Goal: Task Accomplishment & Management: Complete application form

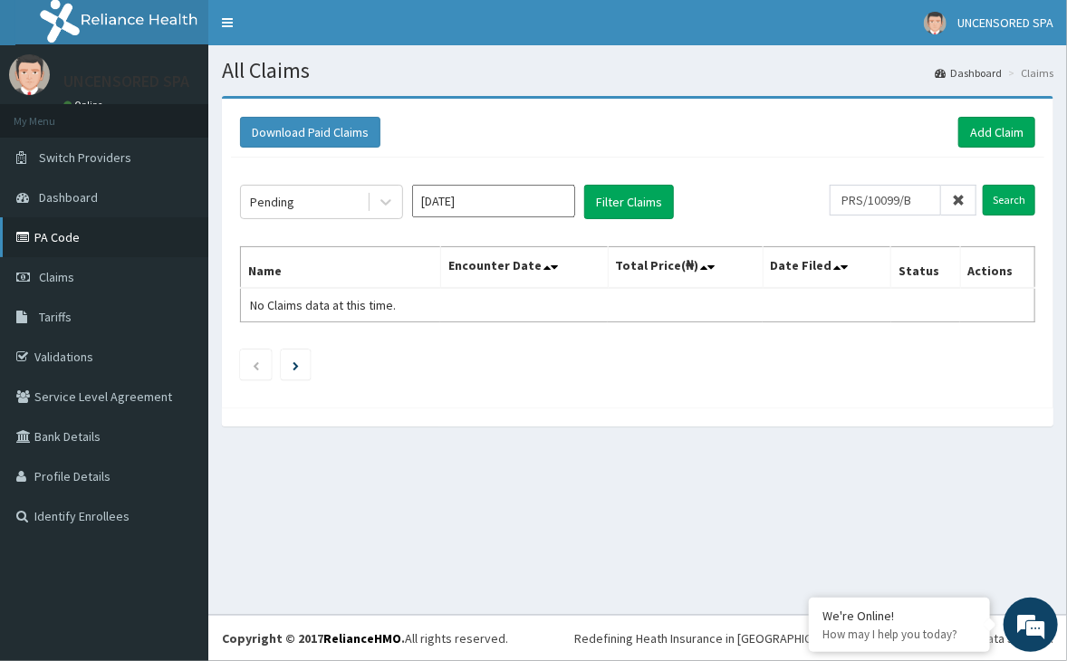
click at [70, 243] on link "PA Code" at bounding box center [104, 237] width 208 height 40
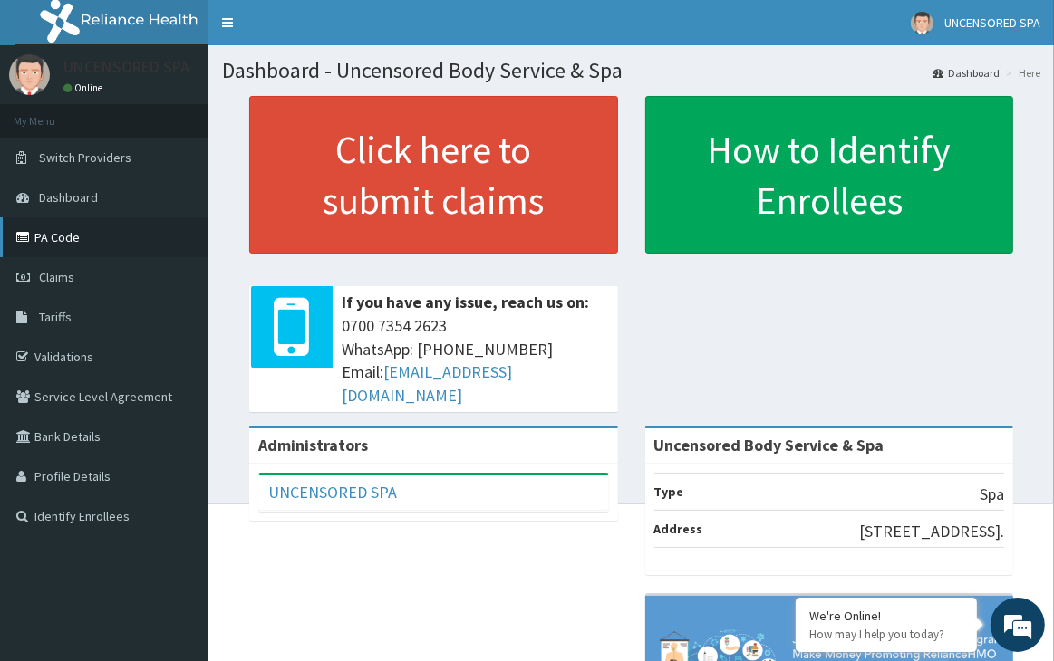
click at [72, 227] on link "PA Code" at bounding box center [104, 237] width 208 height 40
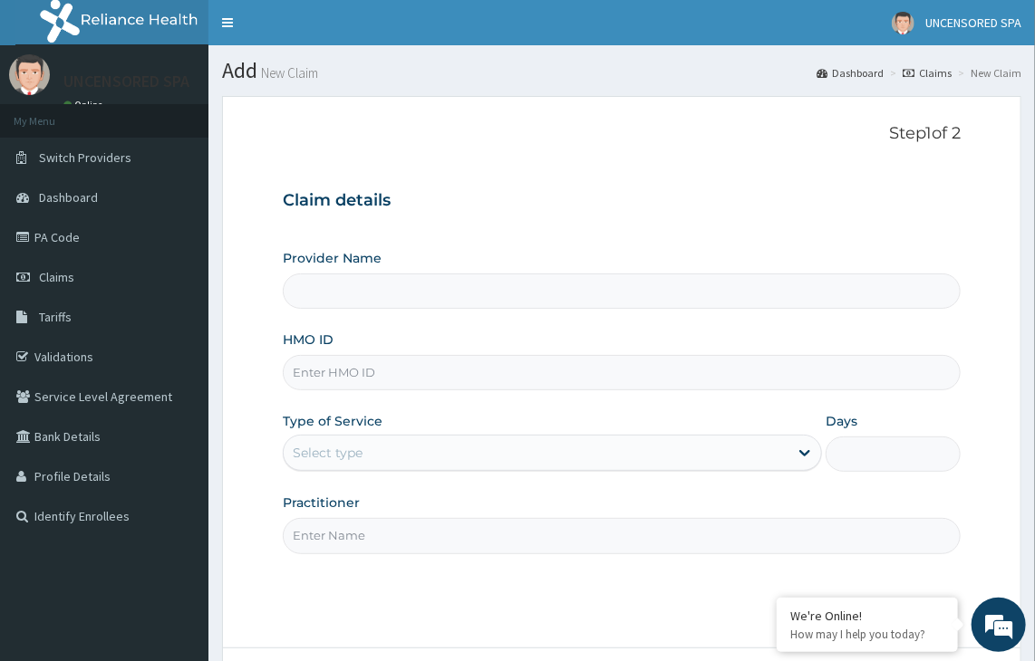
click at [425, 371] on input "HMO ID" at bounding box center [622, 372] width 678 height 35
paste input "OHT/12154/A"
type input "OHT/12154/A"
type input "Uncensored Body Service & Spa"
type input "1"
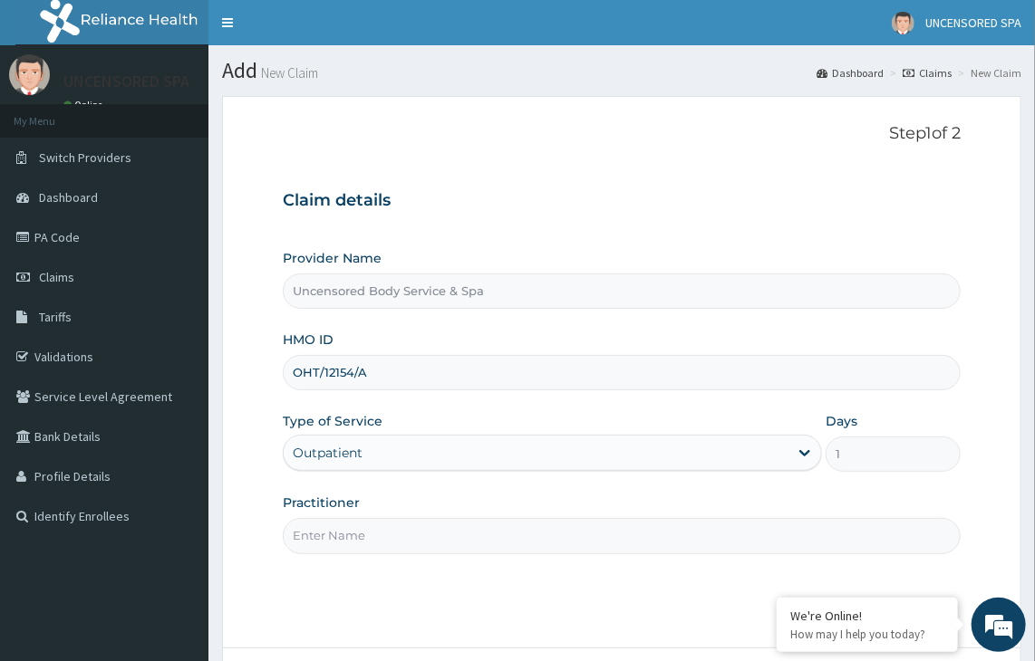
type input "OHT/12154/A"
click at [346, 537] on input "Practitioner" at bounding box center [622, 535] width 678 height 35
type input "Tejumola"
click at [546, 586] on div "Step 1 of 2 Claim details Provider Name Uncensored Body Service & Spa HMO ID OH…" at bounding box center [622, 372] width 678 height 497
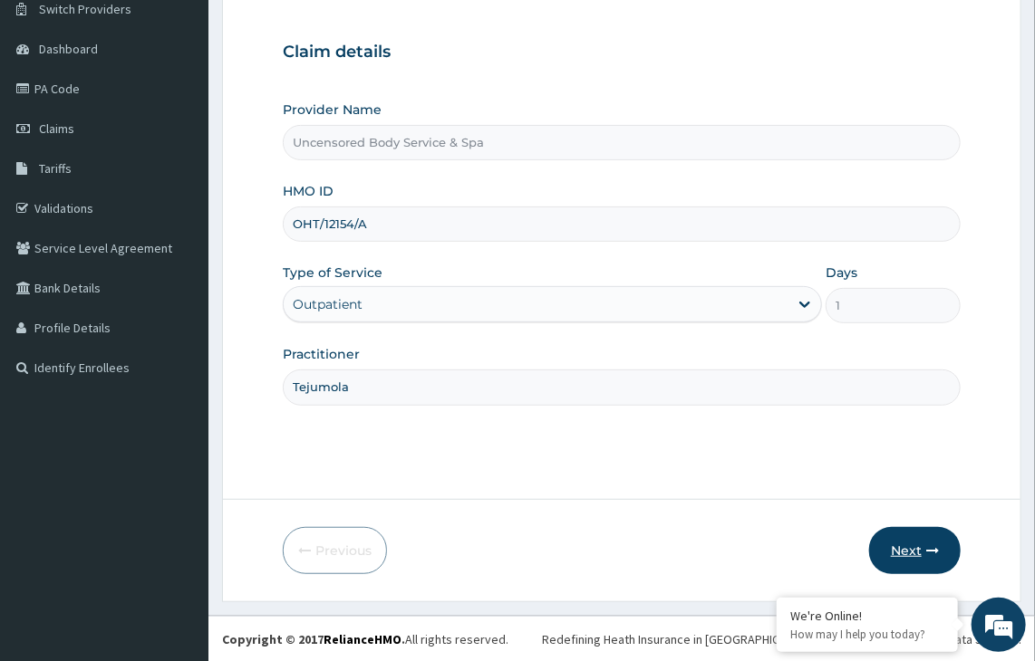
click at [940, 542] on button "Next" at bounding box center [915, 550] width 92 height 47
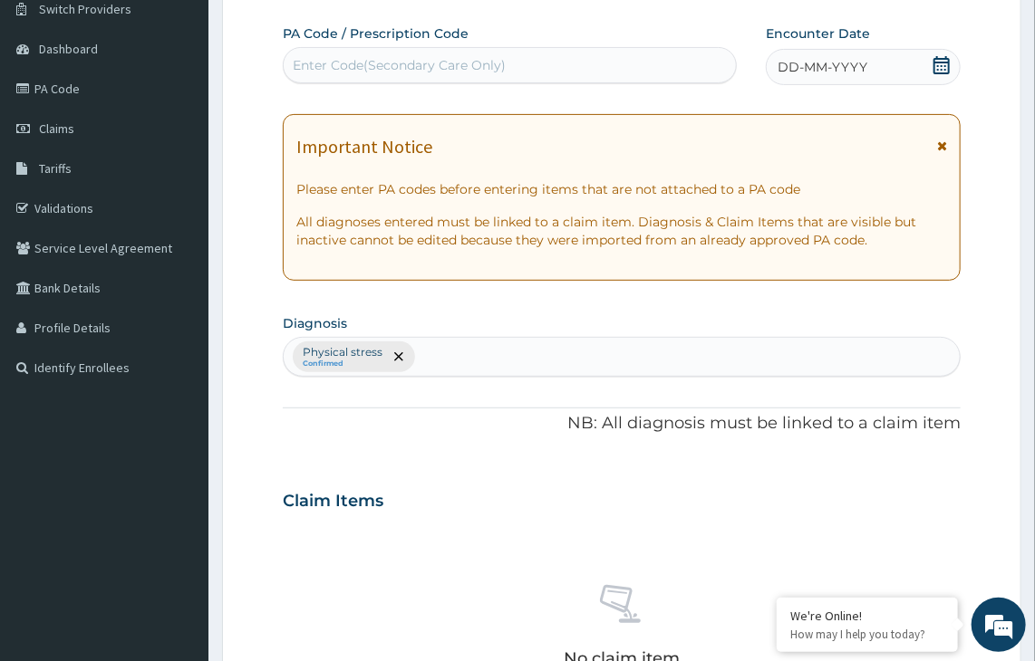
scroll to position [0, 0]
click at [376, 72] on div "Enter Code(Secondary Care Only)" at bounding box center [399, 65] width 213 height 18
paste input "PA/407712"
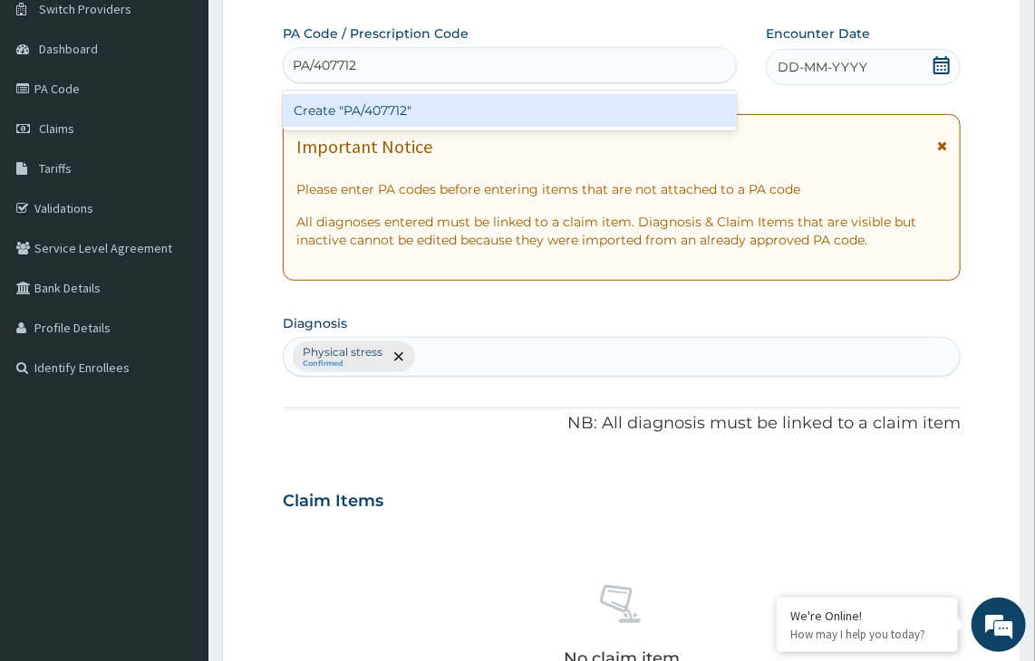
type input "PA/407712"
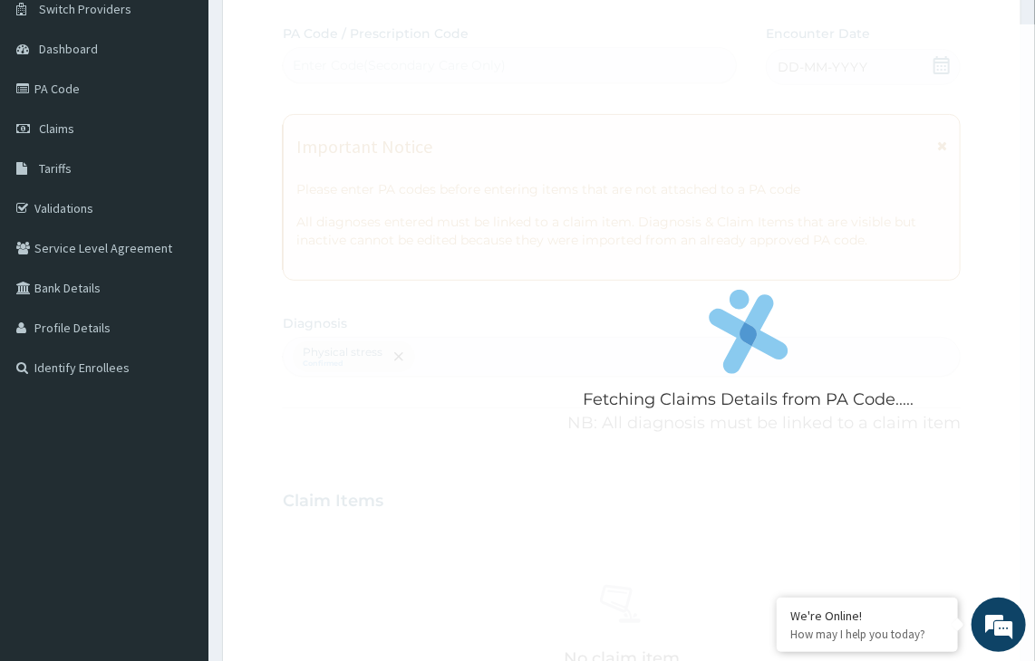
click at [273, 155] on form "Step 2 of 2 Fetching Claims Details from PA Code..... PA Code / Prescription Co…" at bounding box center [621, 522] width 799 height 1150
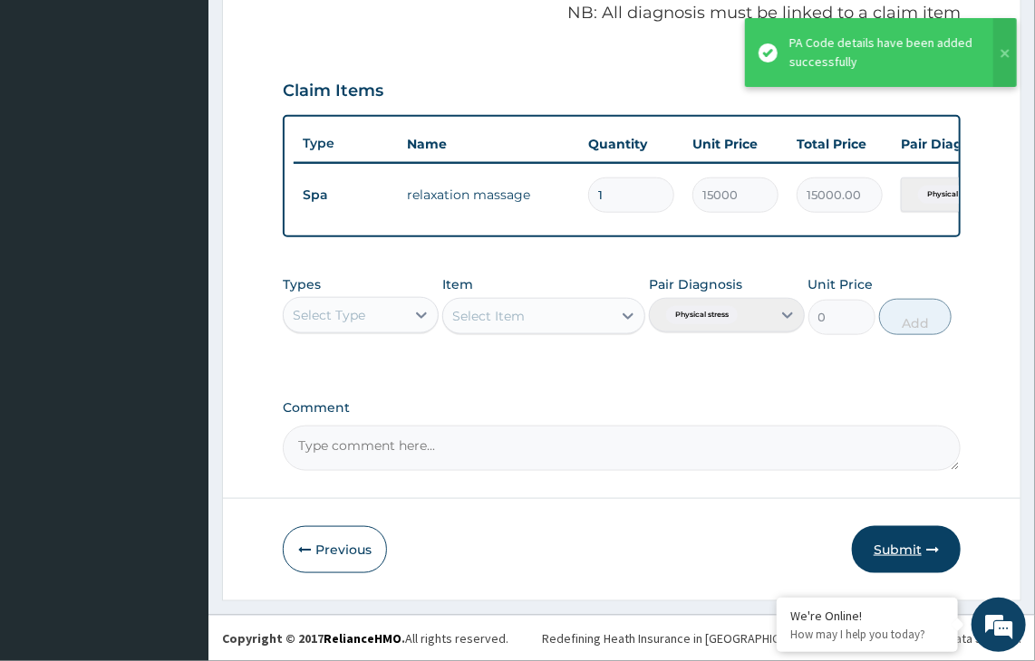
click at [900, 551] on button "Submit" at bounding box center [906, 549] width 109 height 47
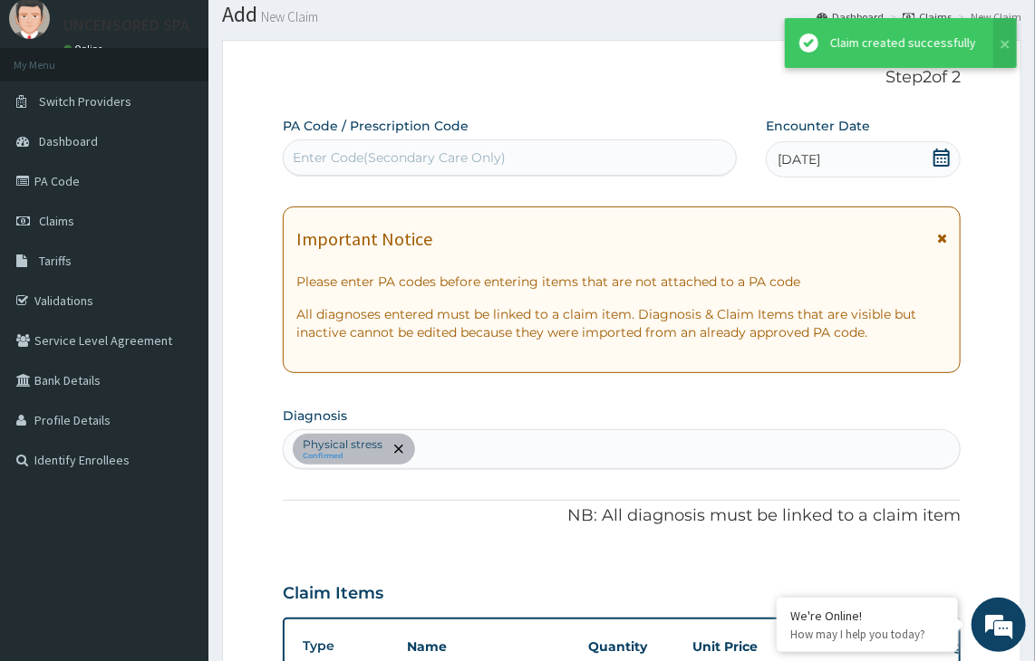
scroll to position [570, 0]
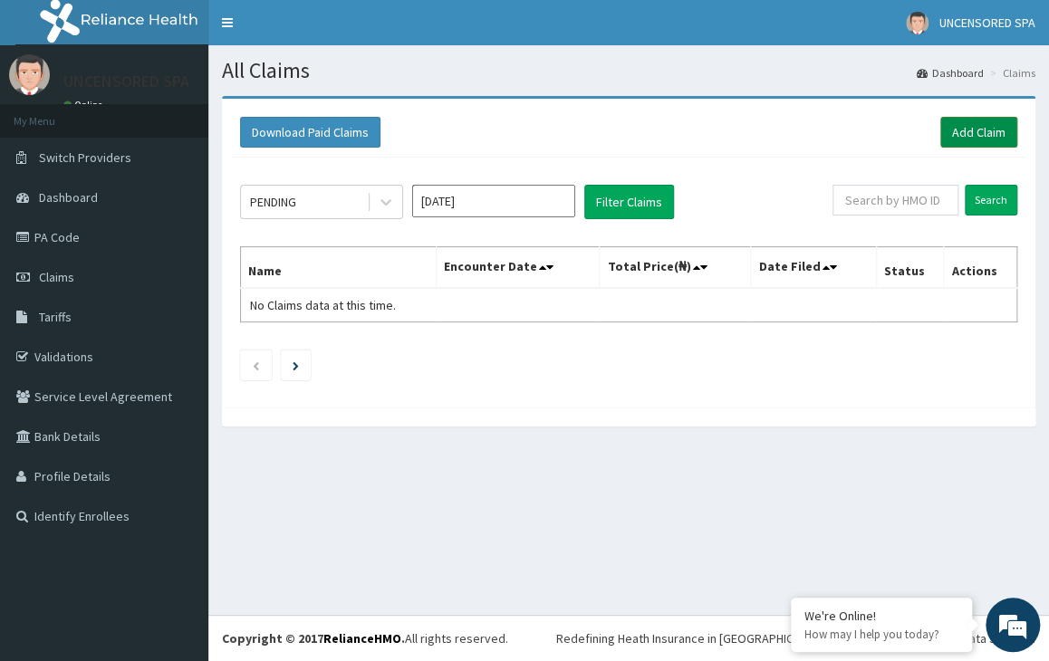
click at [974, 131] on link "Add Claim" at bounding box center [979, 132] width 77 height 31
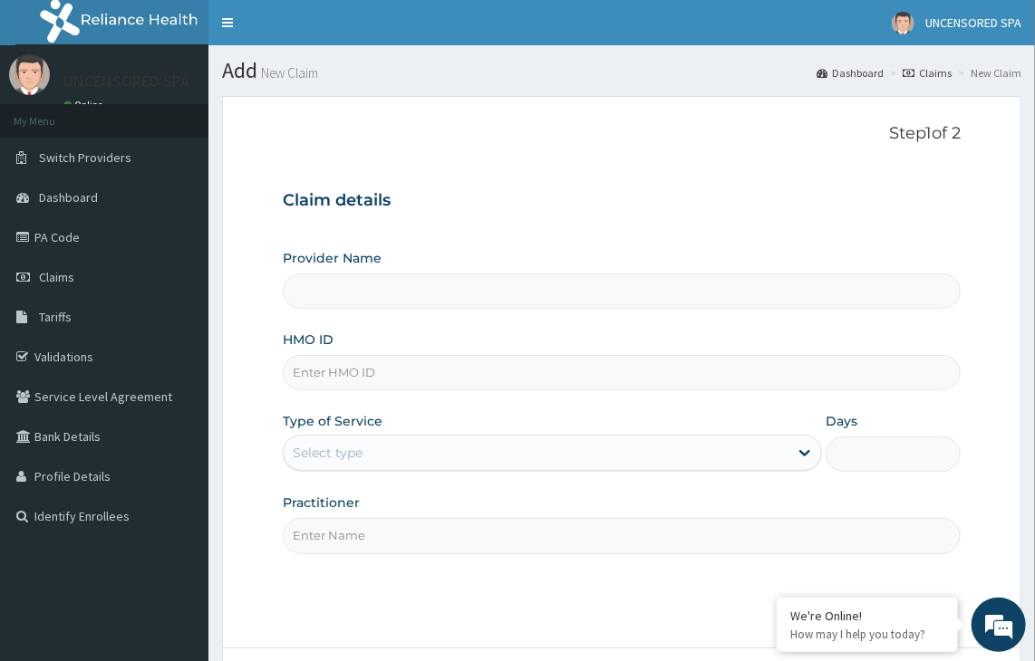
click at [505, 362] on input "HMO ID" at bounding box center [622, 372] width 678 height 35
type input "Uncensored Body Service & Spa"
type input "1"
click at [51, 276] on span "Claims" at bounding box center [56, 277] width 35 height 16
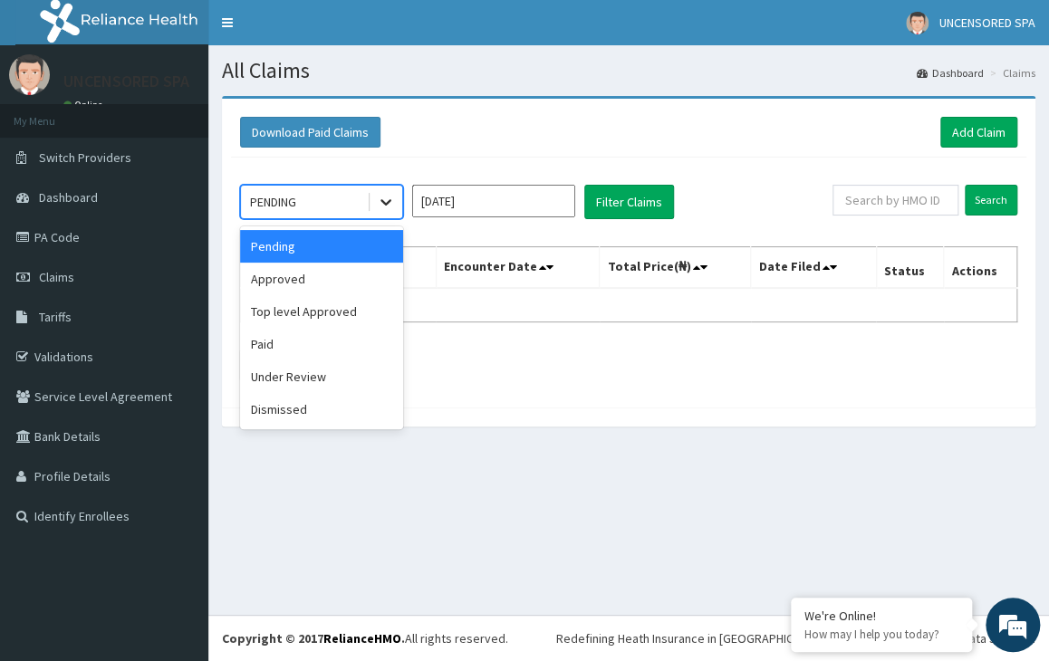
click at [382, 215] on div at bounding box center [386, 202] width 33 height 33
click at [299, 381] on div "Under Review" at bounding box center [321, 377] width 163 height 33
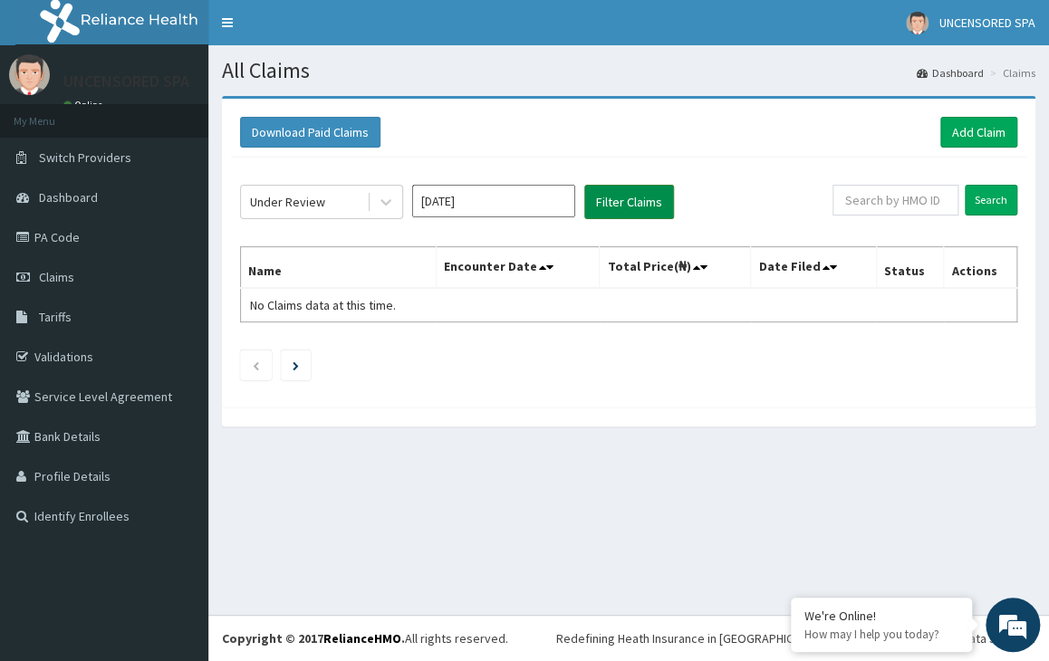
click at [661, 207] on button "Filter Claims" at bounding box center [629, 202] width 90 height 34
